Goal: Transaction & Acquisition: Purchase product/service

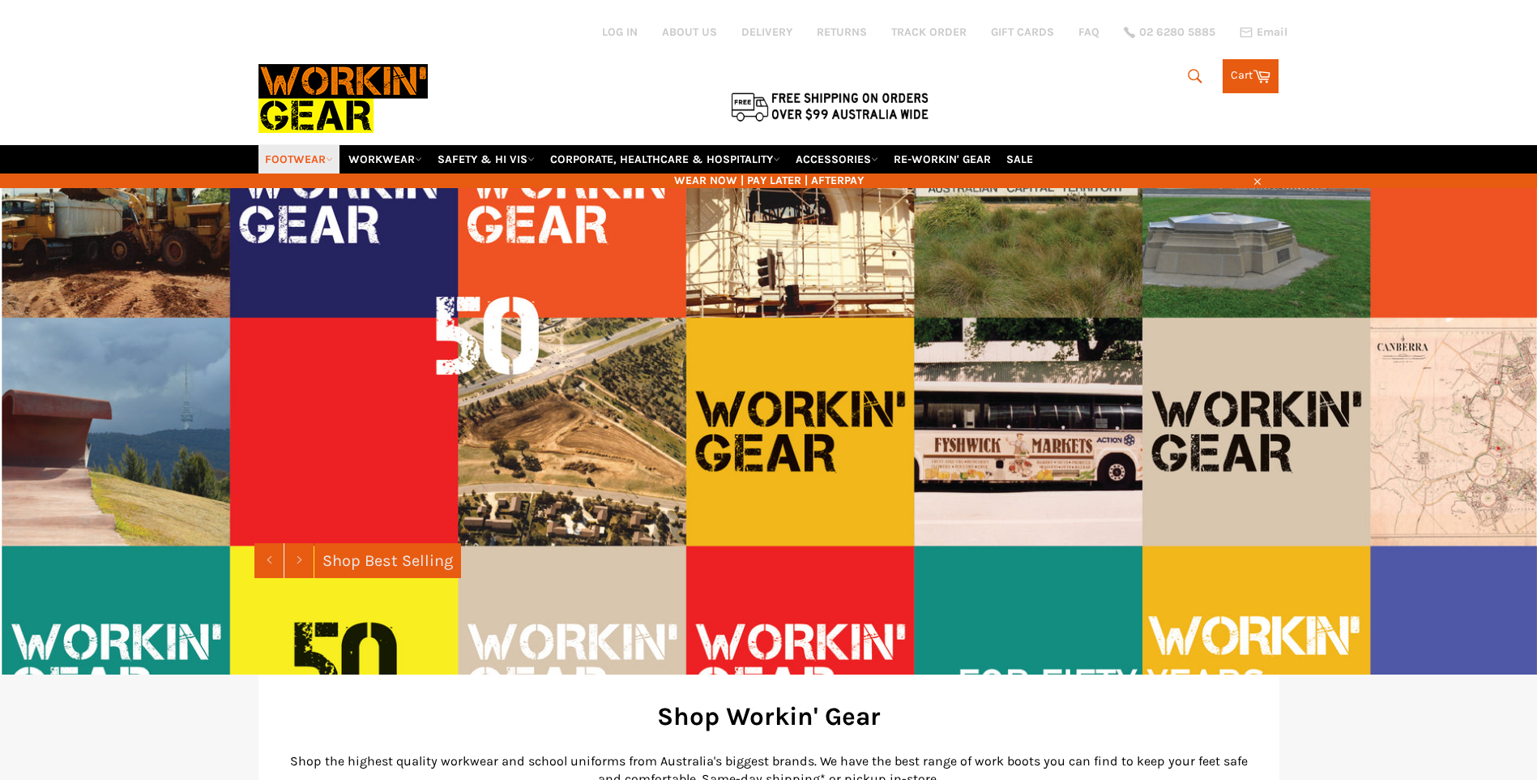
drag, startPoint x: 0, startPoint y: 0, endPoint x: 313, endPoint y: 161, distance: 352.0
click at [313, 161] on link "FOOTWEAR" at bounding box center [299, 159] width 81 height 28
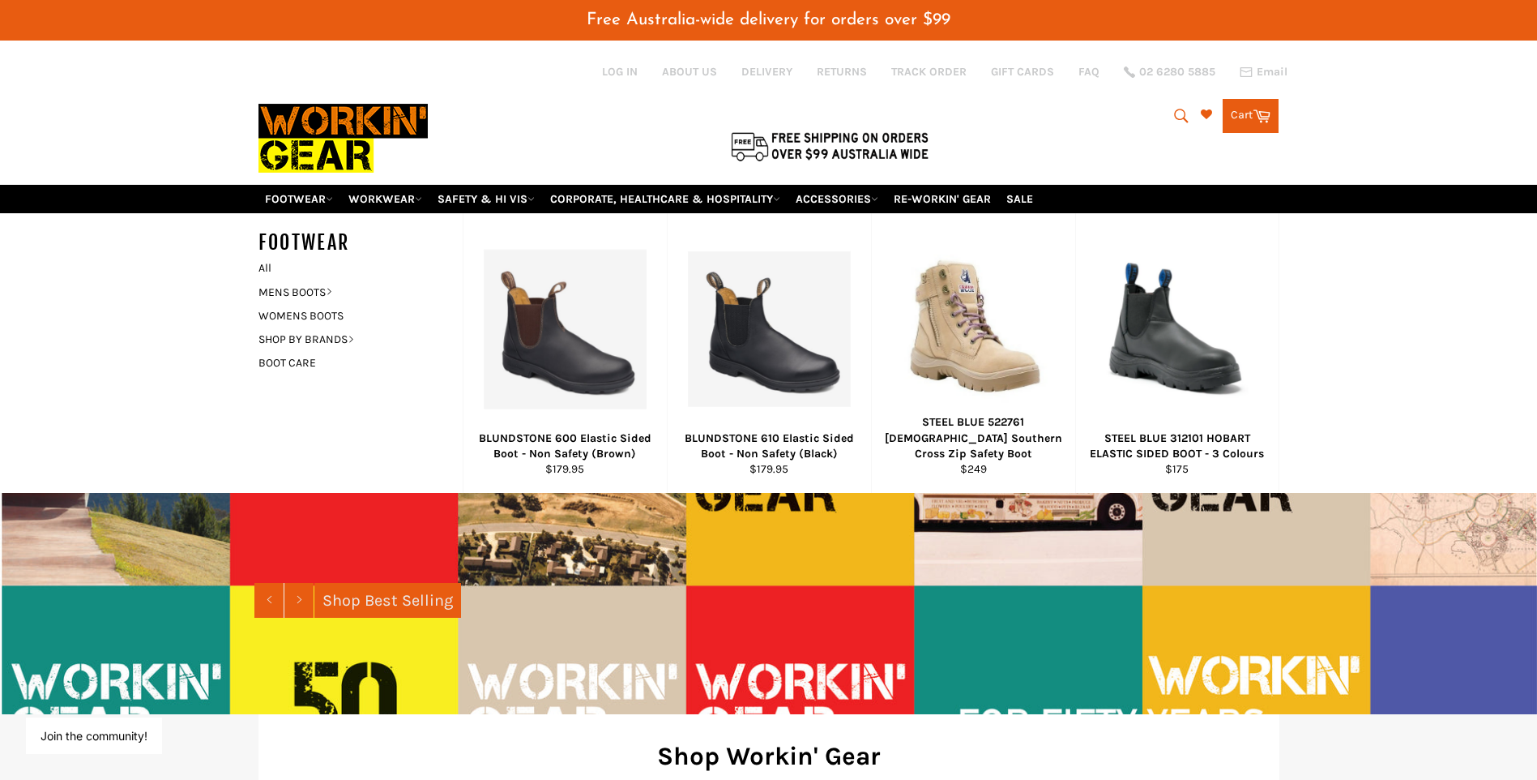
click at [1176, 113] on icon "submit" at bounding box center [1182, 116] width 18 height 18
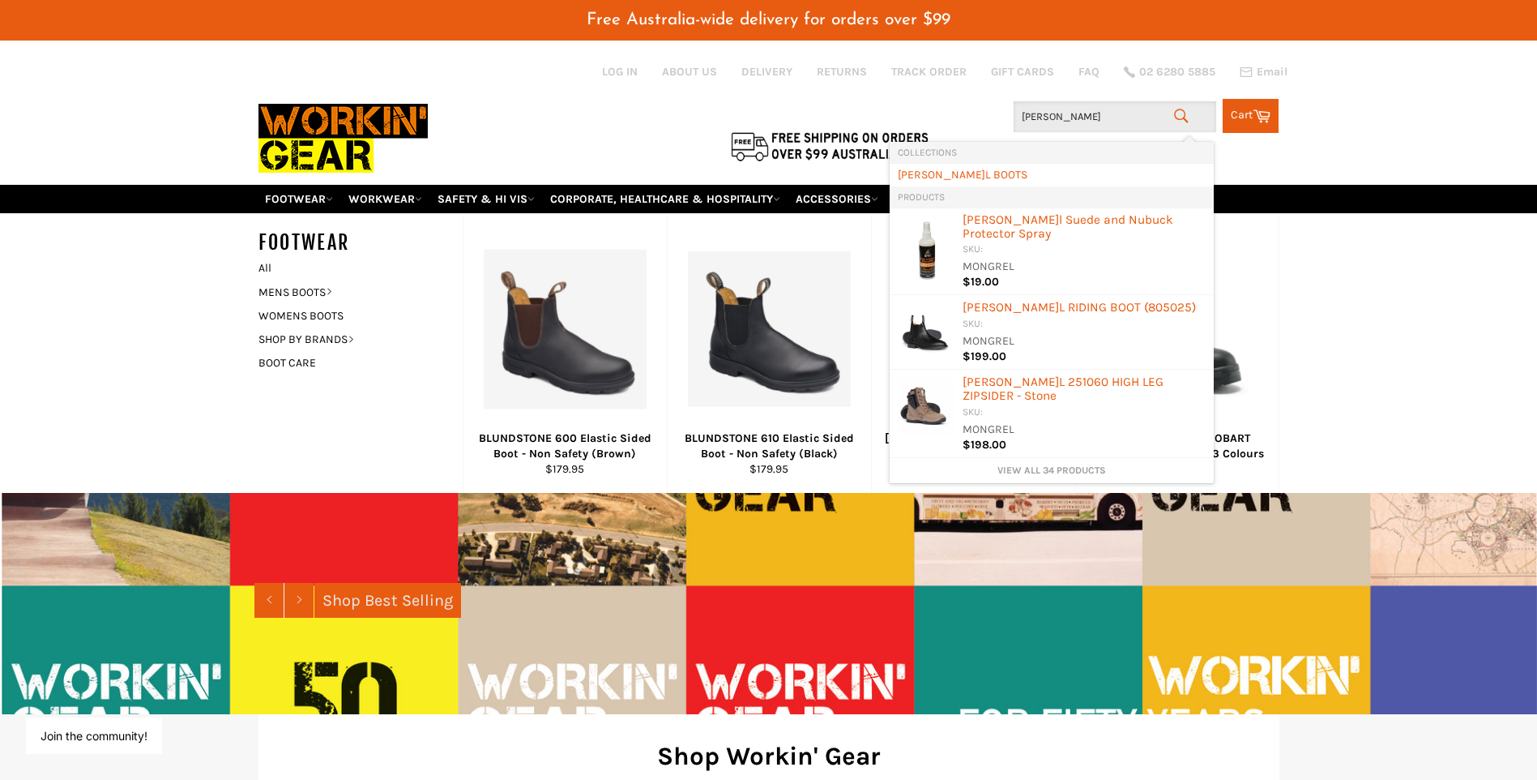
type input "mONGREL"
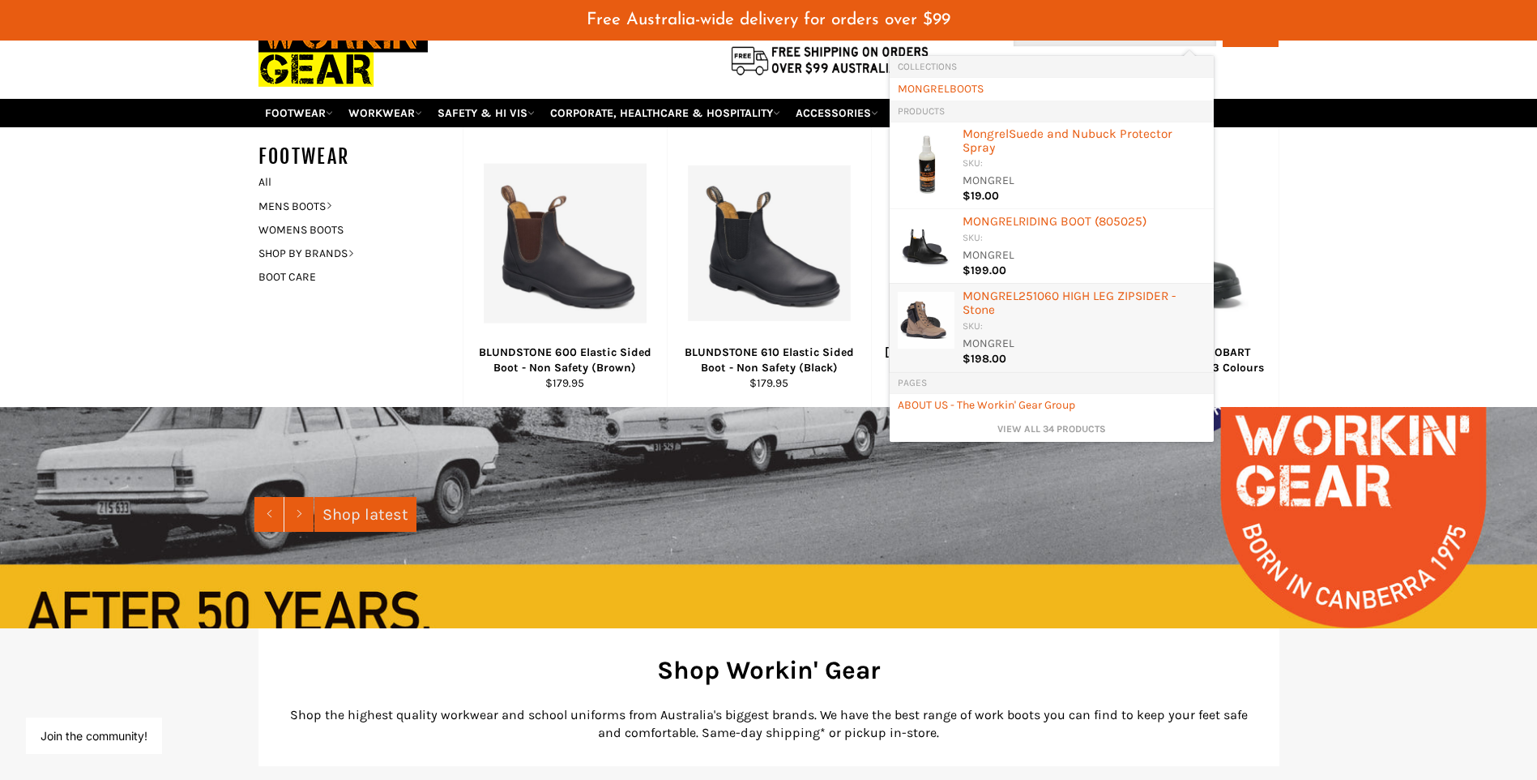
scroll to position [81, 0]
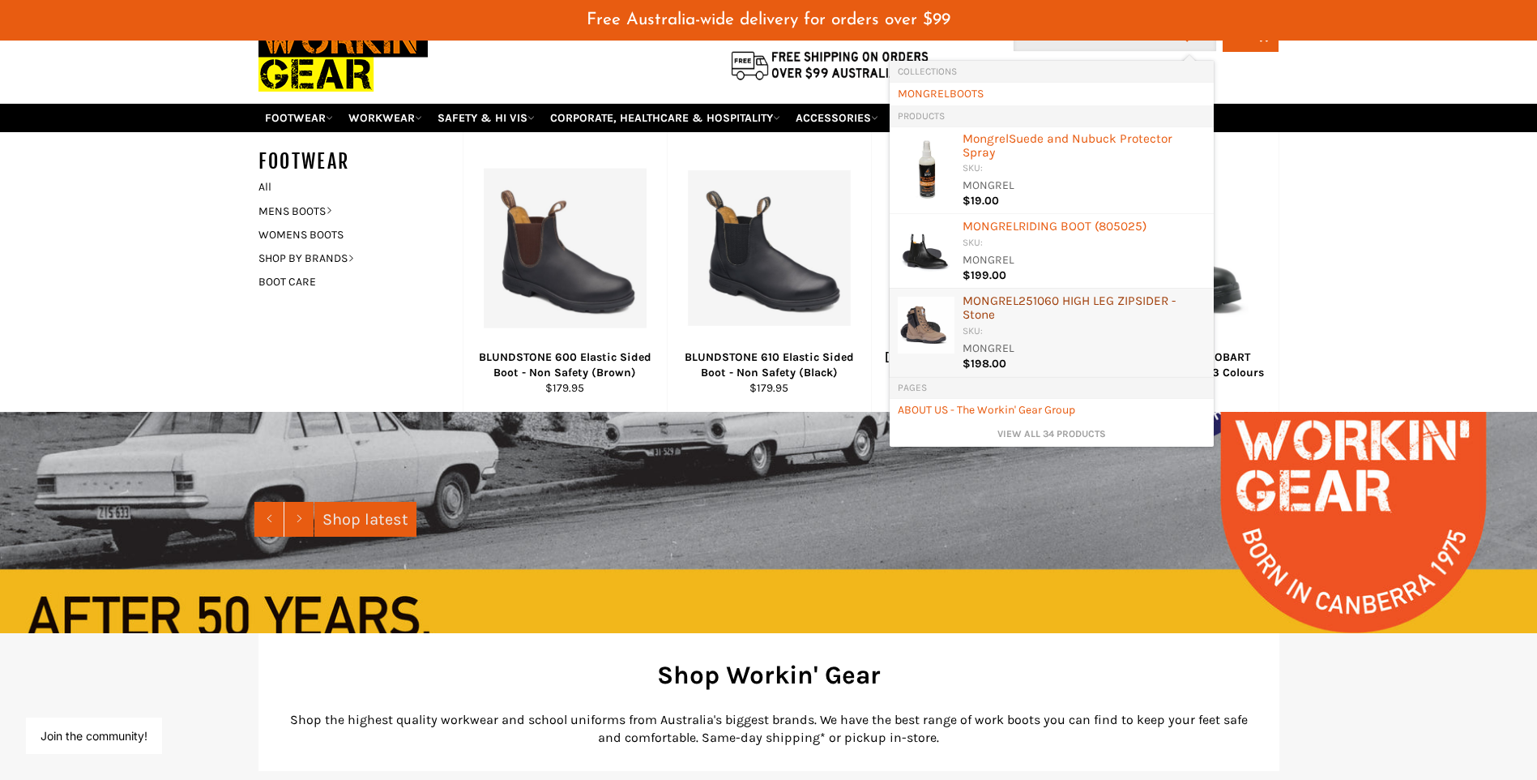
click at [1066, 298] on div "MONGREL 251060 HIGH LEG ZIPSIDER - Stone" at bounding box center [1084, 309] width 243 height 30
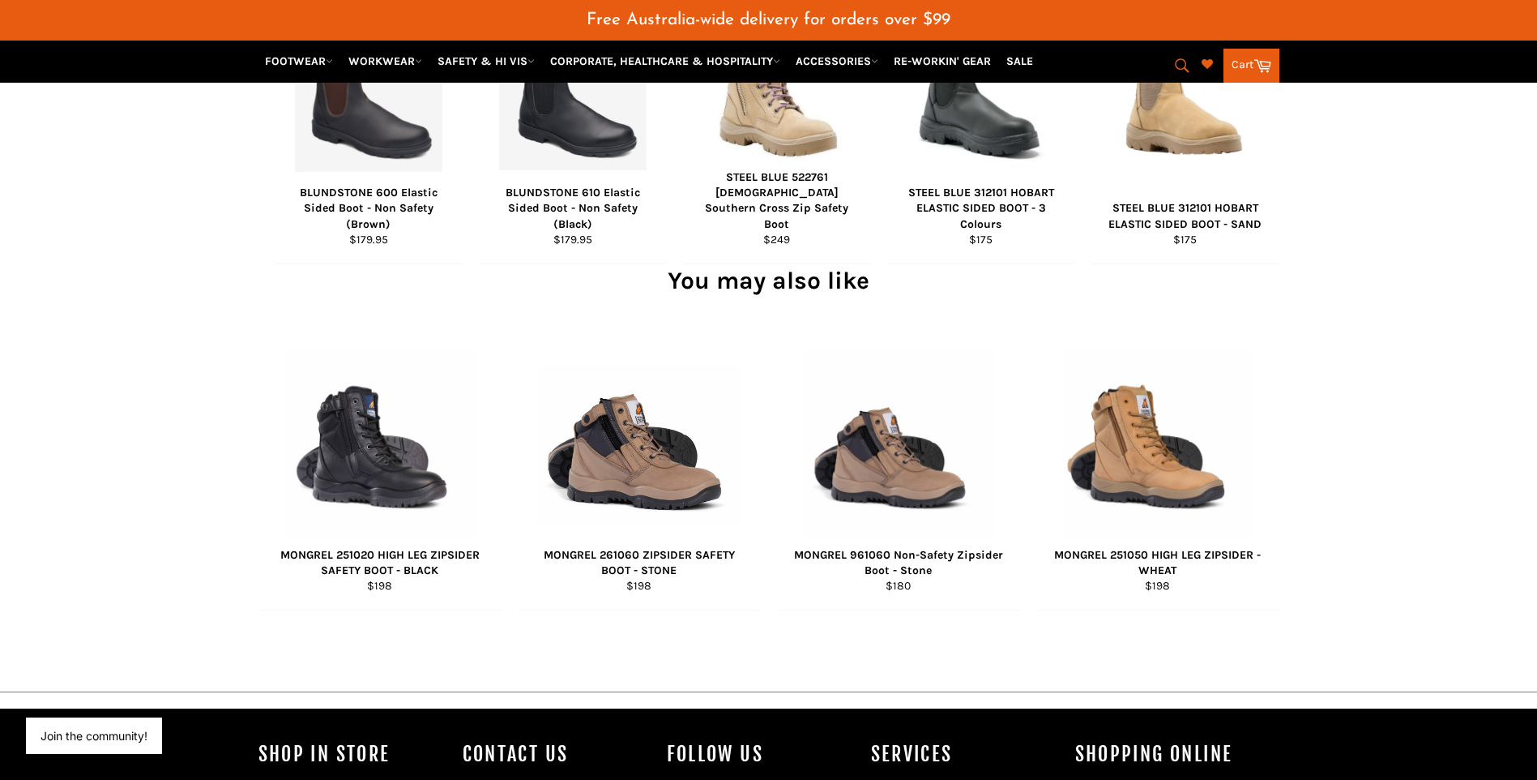
scroll to position [1277, 0]
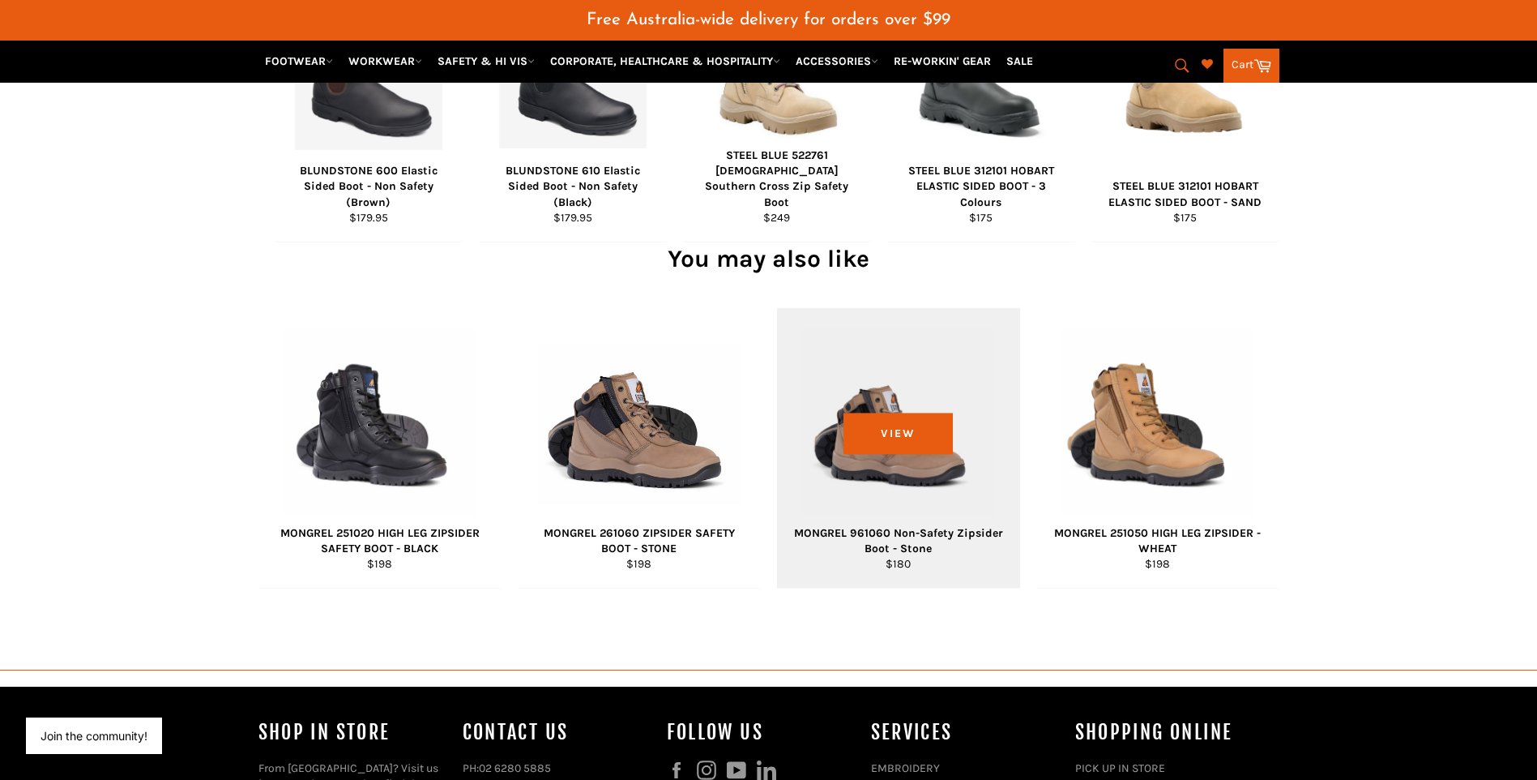
click at [924, 557] on div "MONGREL 961060 Non-Safety Zipsider Boot - Stone" at bounding box center [898, 541] width 223 height 32
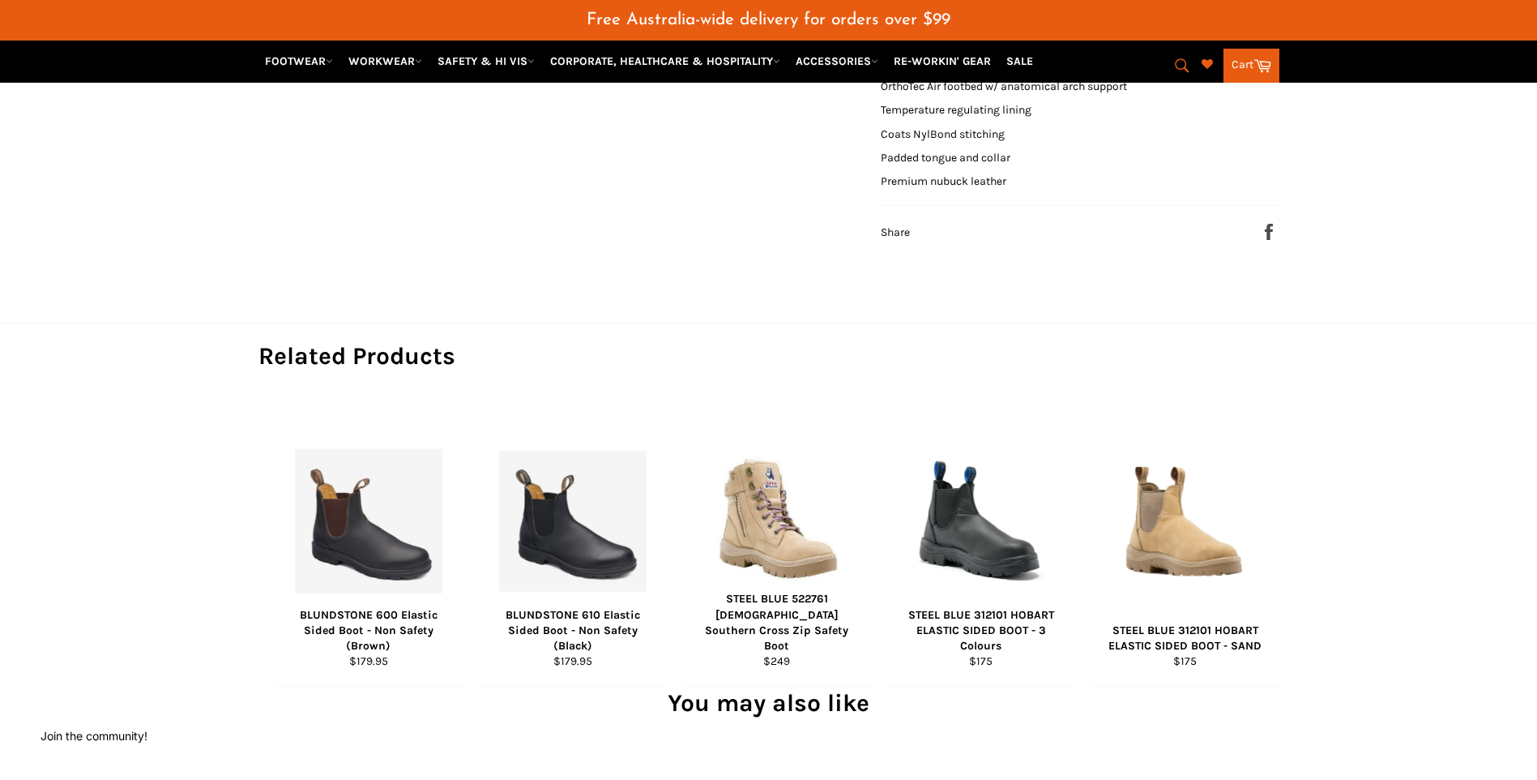
scroll to position [790, 0]
